Goal: Check status: Check status

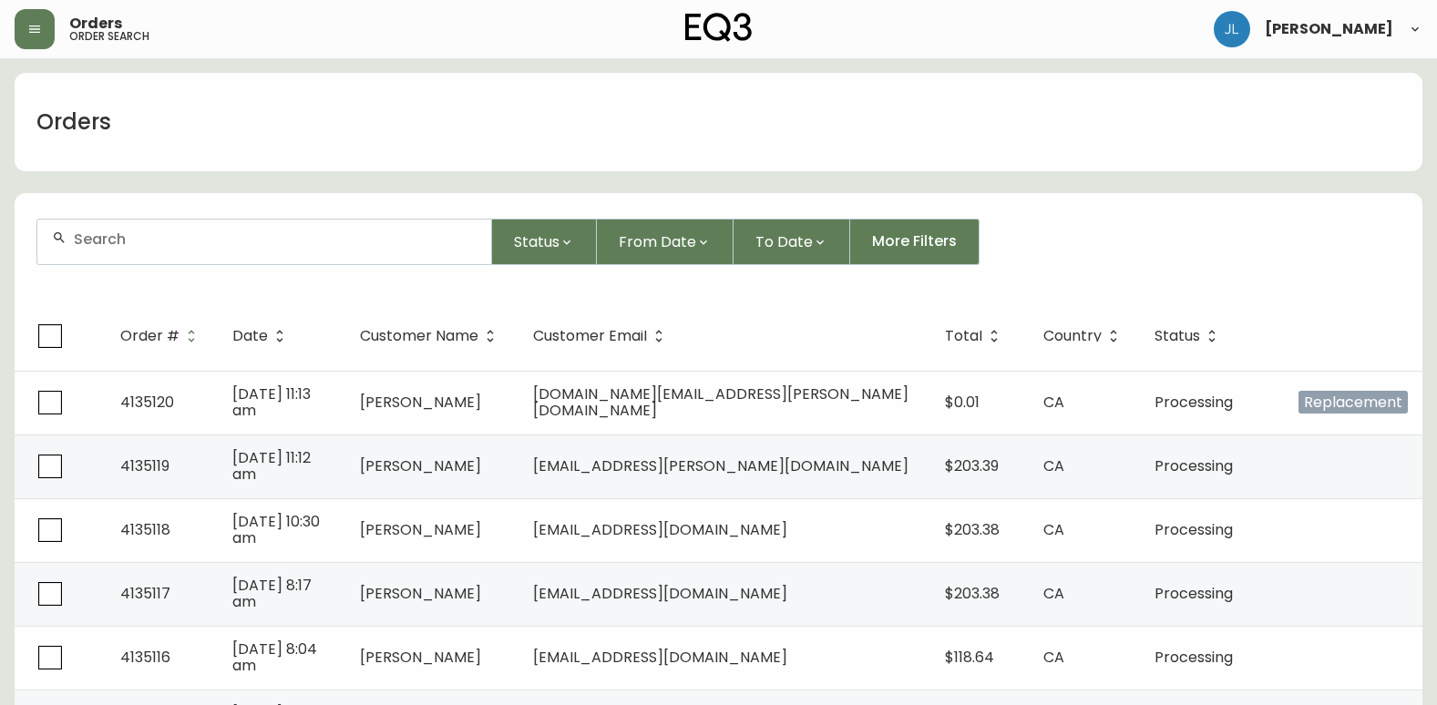
click at [262, 236] on input "text" at bounding box center [275, 239] width 403 height 17
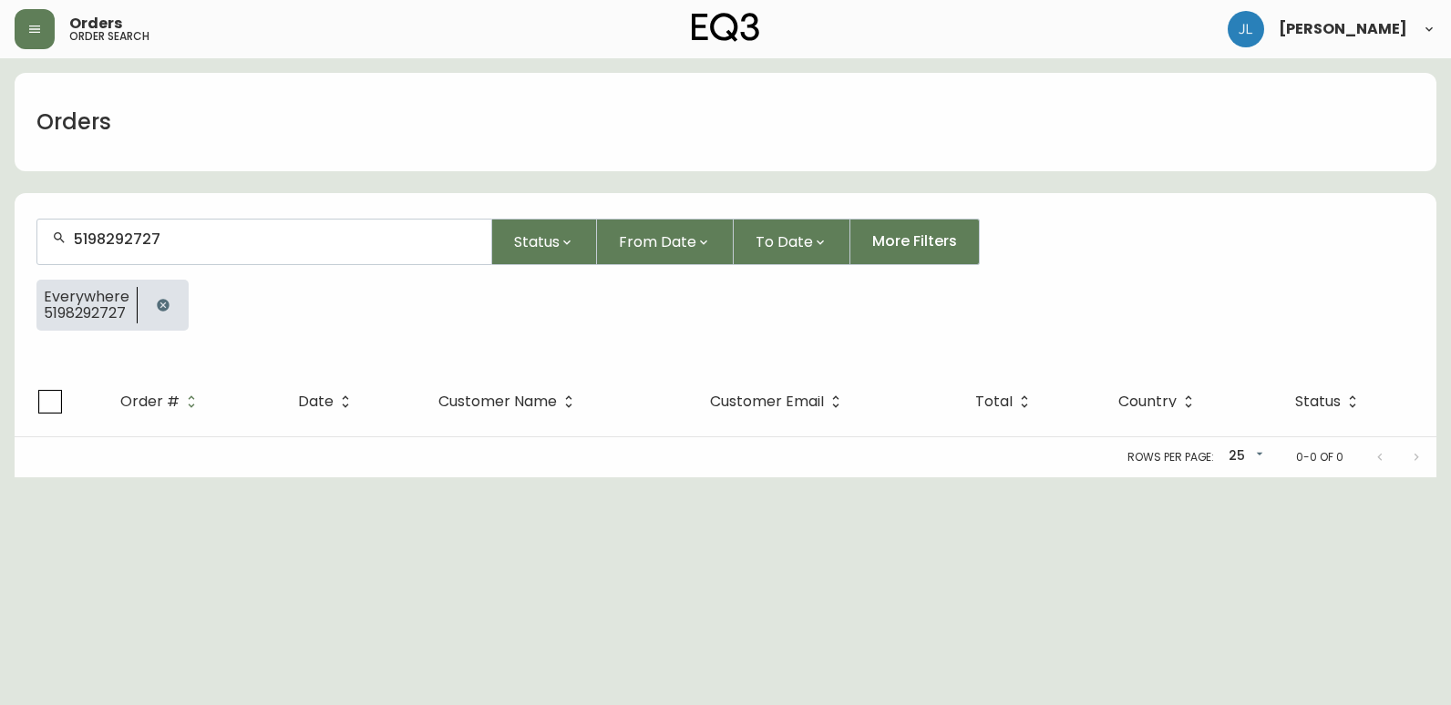
type input "5198292727"
drag, startPoint x: 155, startPoint y: 302, endPoint x: 699, endPoint y: 321, distance: 544.3
click at [156, 302] on icon "button" at bounding box center [163, 305] width 15 height 15
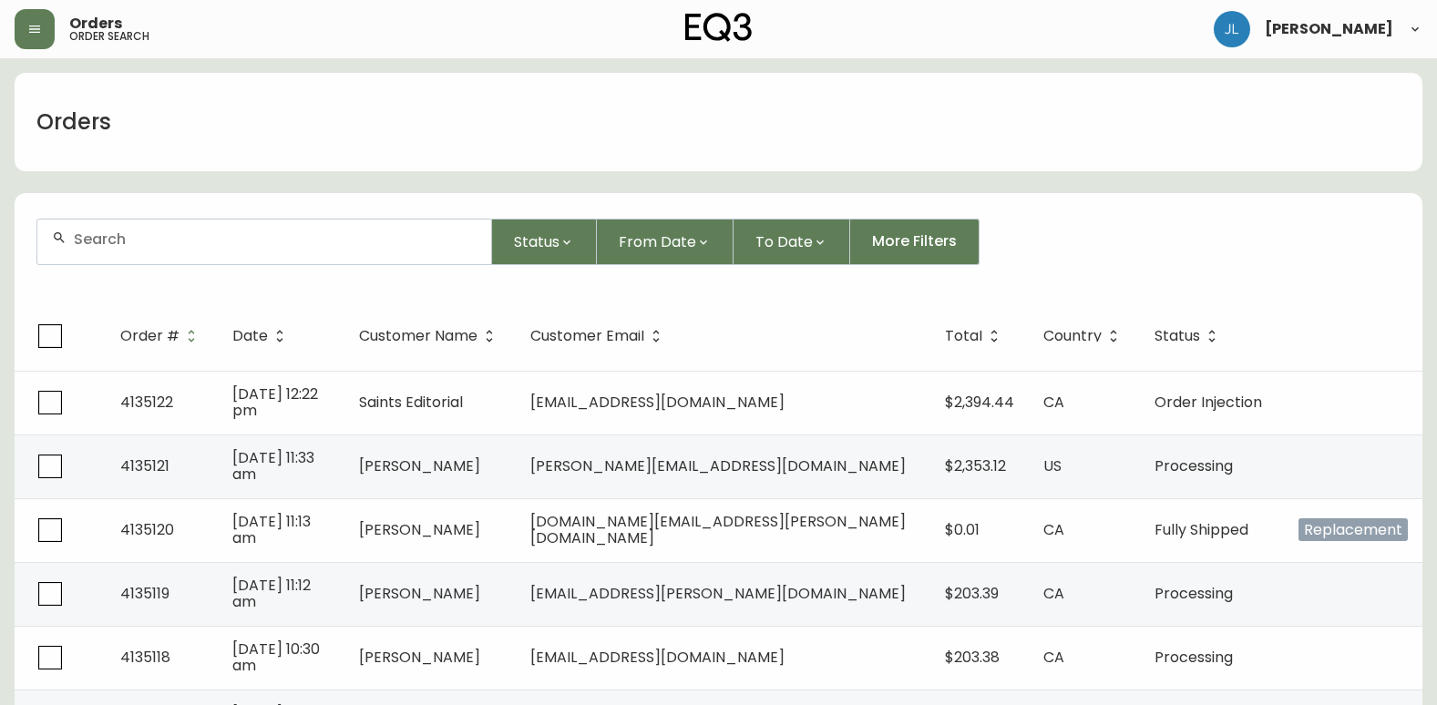
click at [380, 226] on div at bounding box center [264, 242] width 454 height 45
paste input "4133331"
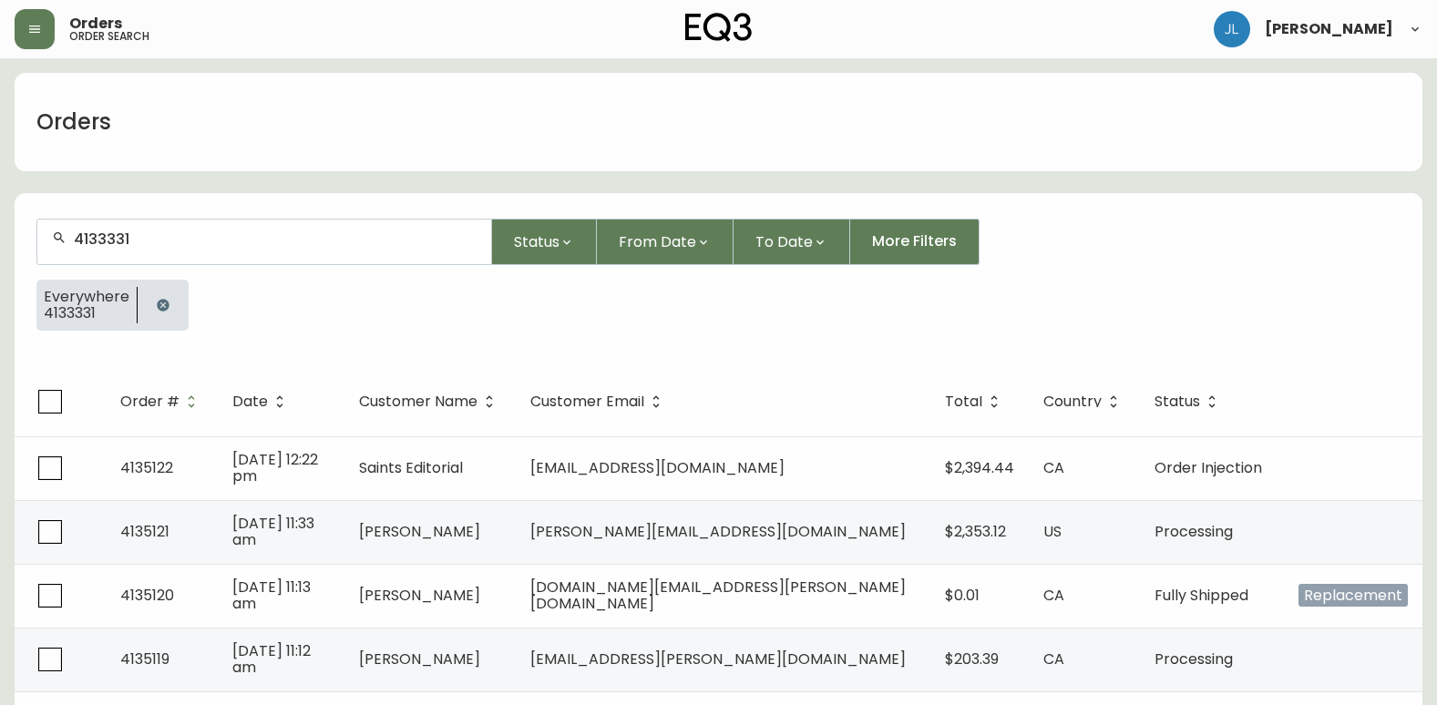
type input "4133331"
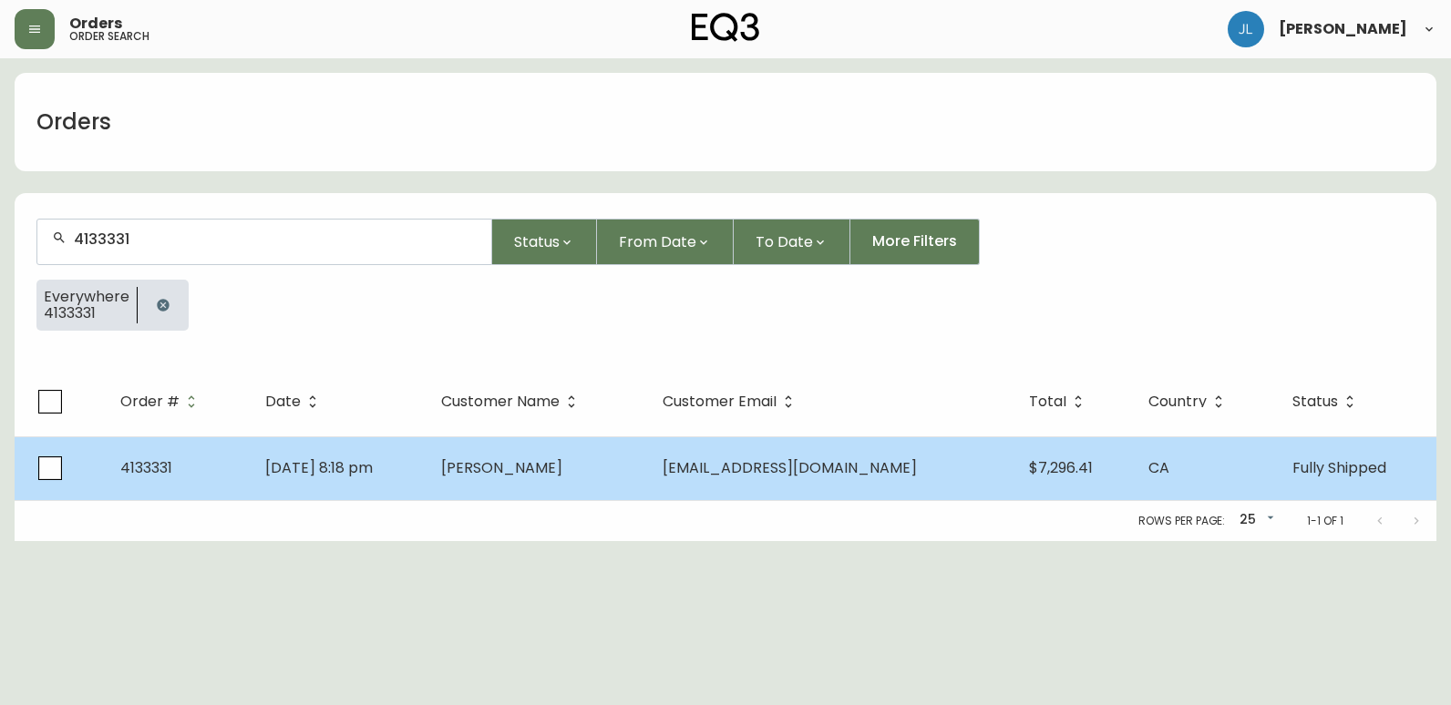
click at [644, 474] on td "[PERSON_NAME]" at bounding box center [536, 468] width 221 height 64
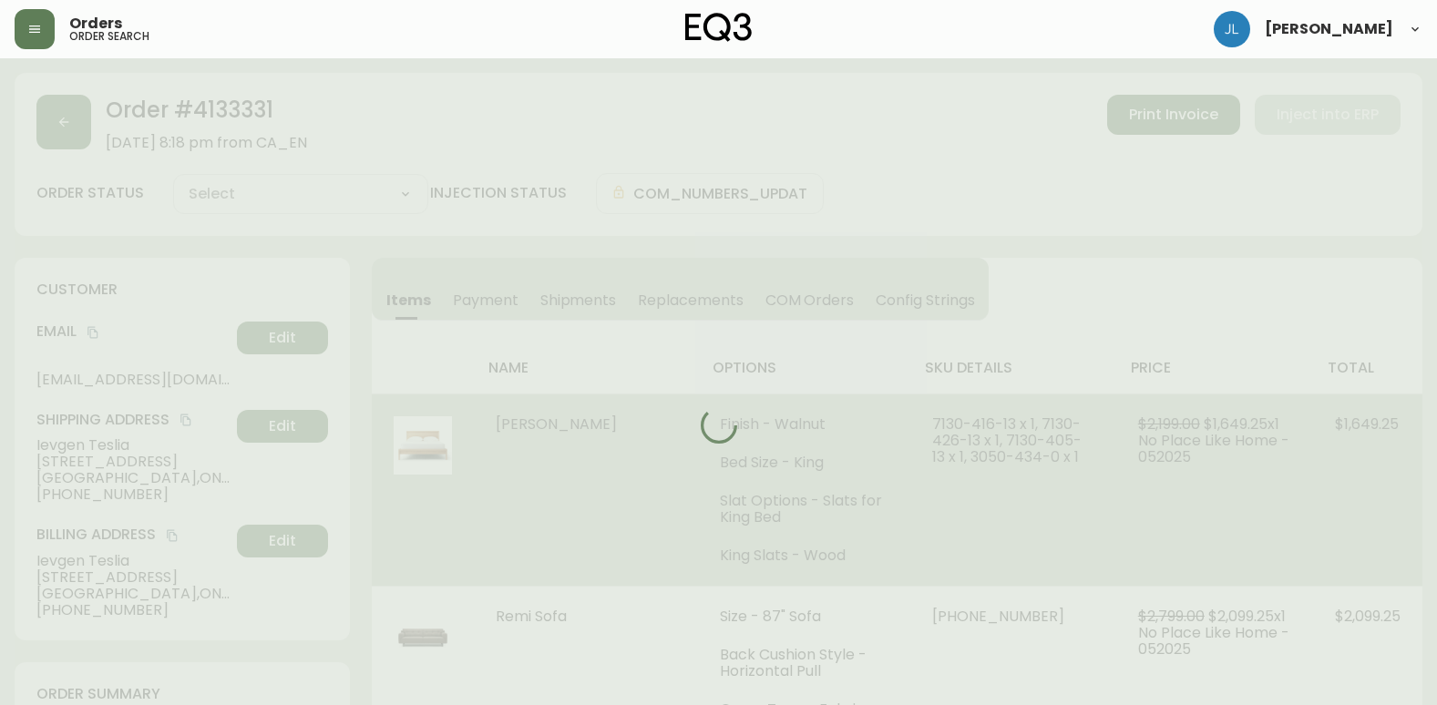
type input "Fully Shipped"
select select "FULLY_SHIPPED"
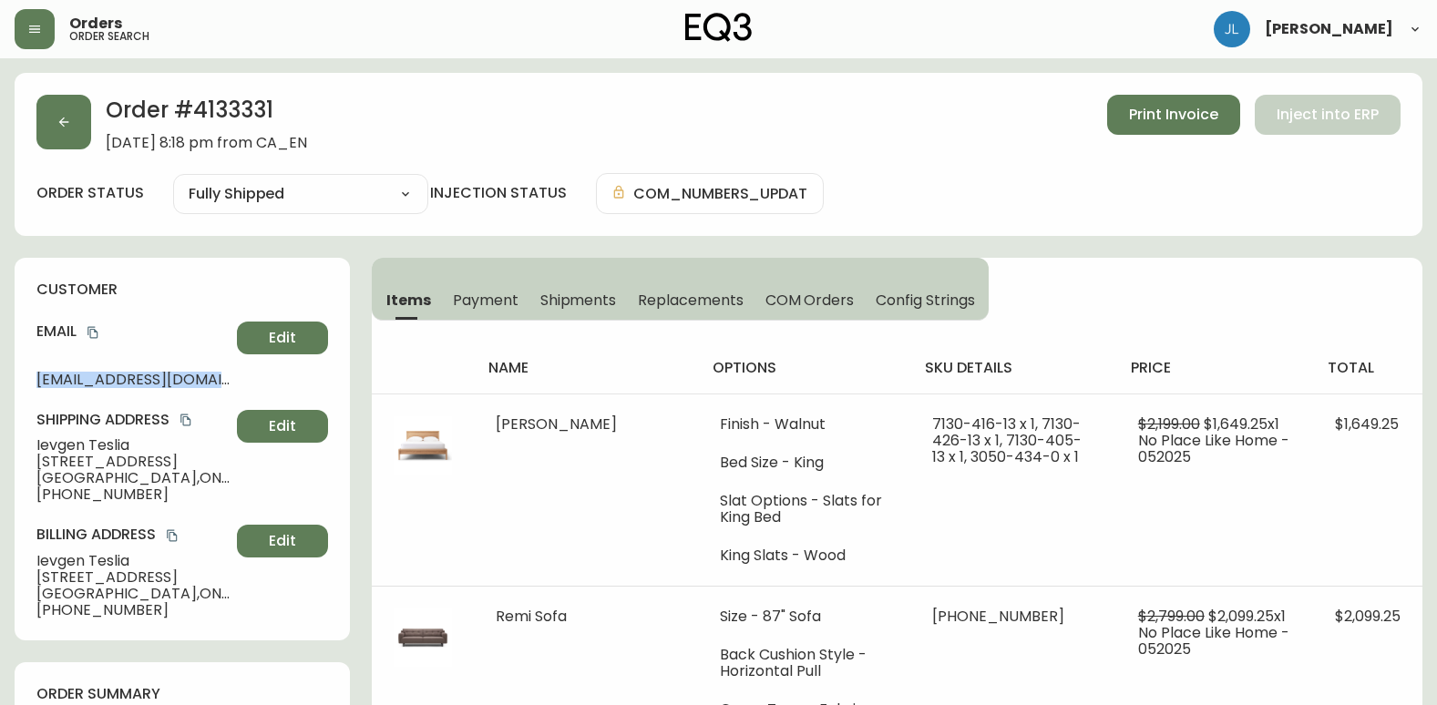
drag, startPoint x: 32, startPoint y: 380, endPoint x: 247, endPoint y: 380, distance: 215.0
click at [247, 380] on div "customer Email [EMAIL_ADDRESS][DOMAIN_NAME] Edit Shipping Address [PERSON_NAME]…" at bounding box center [182, 449] width 335 height 383
copy span "[EMAIL_ADDRESS][DOMAIN_NAME]"
click at [151, 441] on span "[PERSON_NAME]" at bounding box center [132, 445] width 193 height 16
drag, startPoint x: 142, startPoint y: 440, endPoint x: 33, endPoint y: 440, distance: 109.3
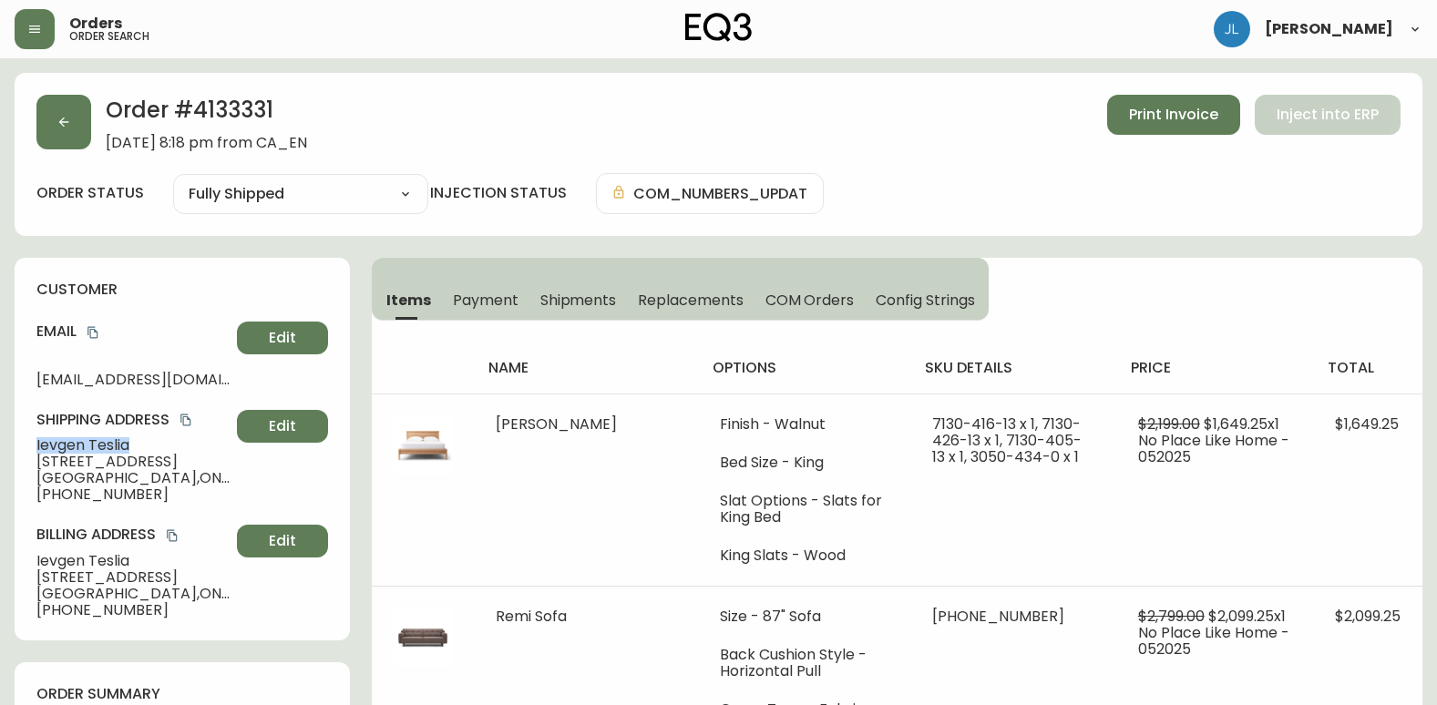
click at [33, 440] on div "customer Email [EMAIL_ADDRESS][DOMAIN_NAME] Edit Shipping Address [PERSON_NAME]…" at bounding box center [182, 449] width 335 height 383
copy span "[PERSON_NAME]"
drag, startPoint x: 34, startPoint y: 464, endPoint x: 142, endPoint y: 459, distance: 108.5
click at [142, 459] on div "customer Email [EMAIL_ADDRESS][DOMAIN_NAME] Edit Shipping Address [PERSON_NAME]…" at bounding box center [182, 449] width 335 height 383
copy span "[STREET_ADDRESS]"
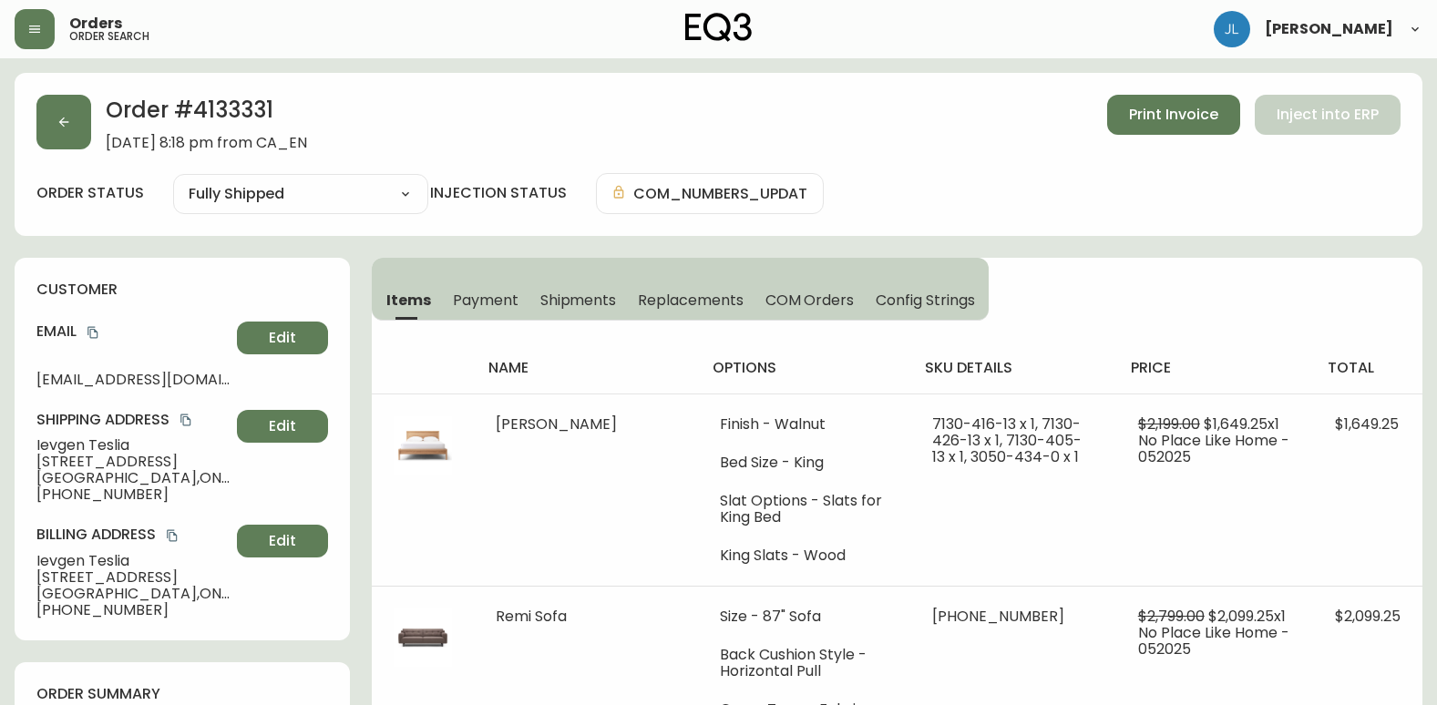
drag, startPoint x: 153, startPoint y: 483, endPoint x: 209, endPoint y: 478, distance: 55.8
click at [209, 478] on span "[GEOGRAPHIC_DATA] , [GEOGRAPHIC_DATA] , N1S 4H2 , [GEOGRAPHIC_DATA]" at bounding box center [132, 478] width 193 height 16
copy span "N1S 4H2"
drag, startPoint x: 135, startPoint y: 497, endPoint x: 55, endPoint y: 497, distance: 80.2
click at [55, 497] on span "[PHONE_NUMBER]" at bounding box center [132, 495] width 193 height 16
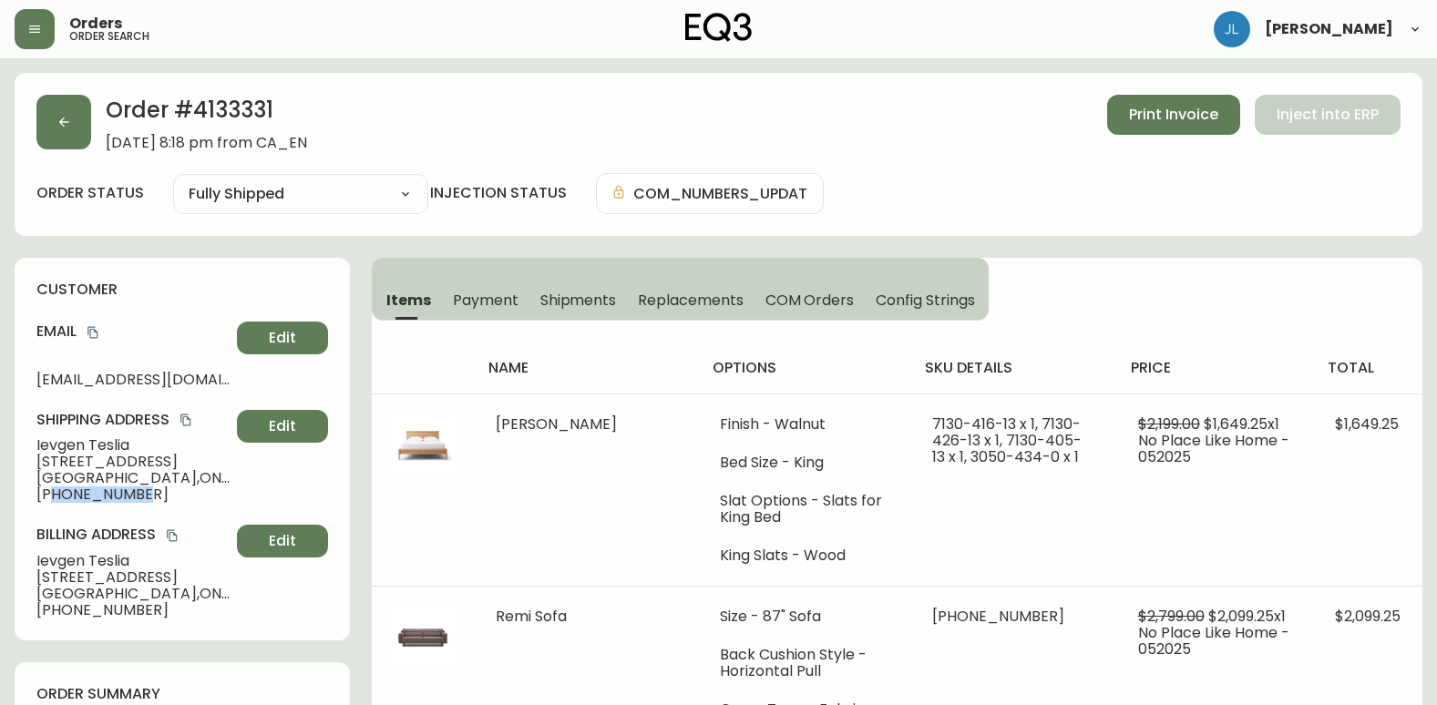
copy span "5194658631"
drag, startPoint x: 303, startPoint y: 111, endPoint x: 197, endPoint y: 104, distance: 106.9
click at [197, 104] on h2 "Order # 4133331" at bounding box center [206, 115] width 201 height 40
copy h2 "4133331"
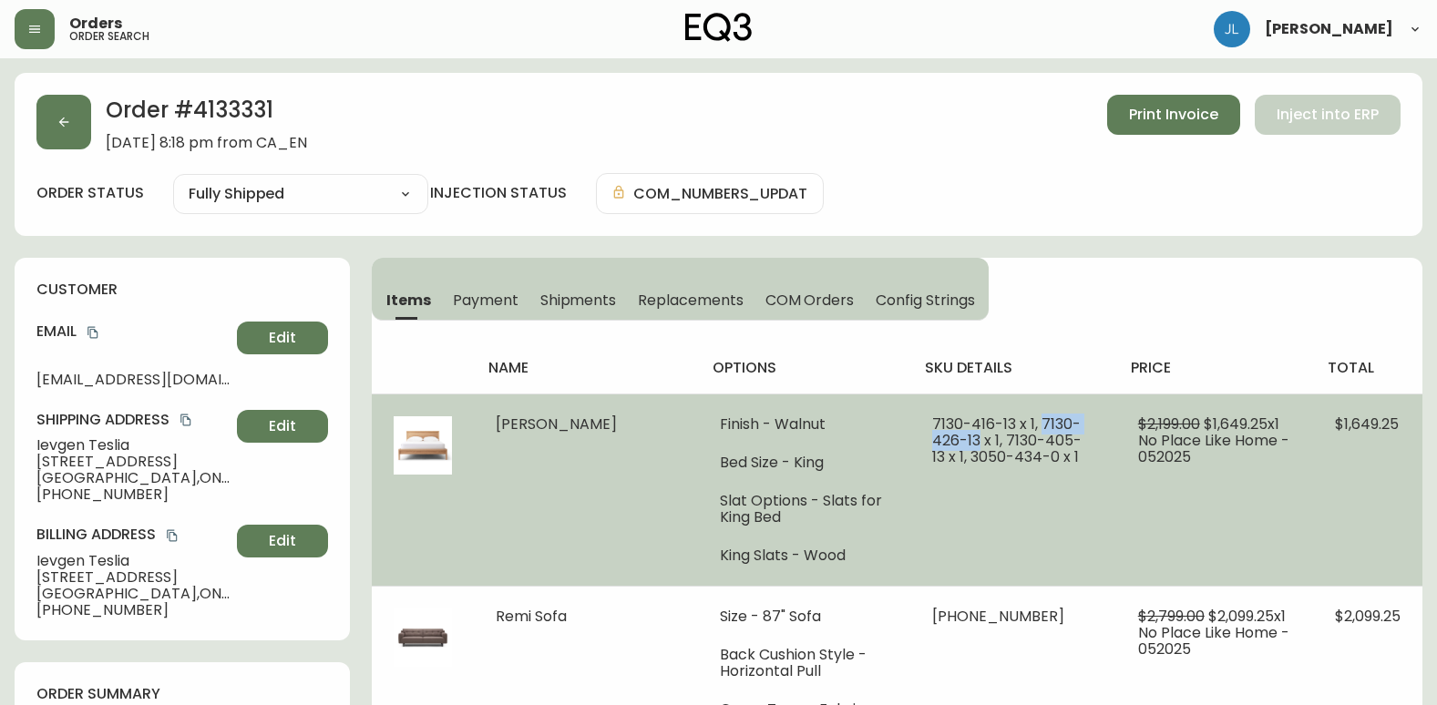
drag, startPoint x: 1008, startPoint y: 421, endPoint x: 910, endPoint y: 440, distance: 99.4
click at [932, 440] on span "7130-416-13 x 1, 7130-426-13 x 1, 7130-405-13 x 1, 3050-434-0 x 1" at bounding box center [1006, 441] width 149 height 54
copy span "[PHONE_NUMBER]"
